Goal: Navigation & Orientation: Find specific page/section

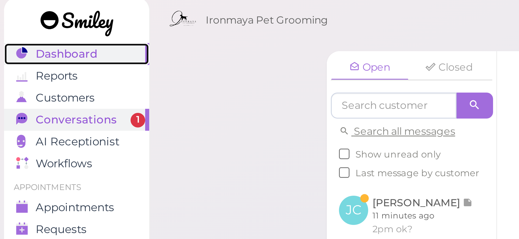
drag, startPoint x: 23, startPoint y: 21, endPoint x: 31, endPoint y: 16, distance: 9.7
click at [23, 21] on span "Dashboard" at bounding box center [22, 20] width 21 height 5
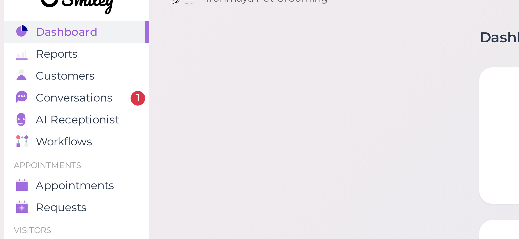
drag, startPoint x: 80, startPoint y: 89, endPoint x: 78, endPoint y: 56, distance: 32.2
